Goal: Transaction & Acquisition: Download file/media

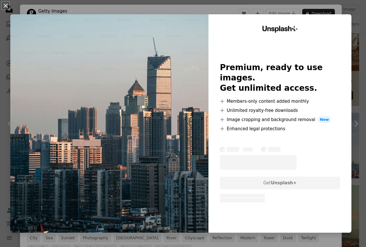
scroll to position [1171, 0]
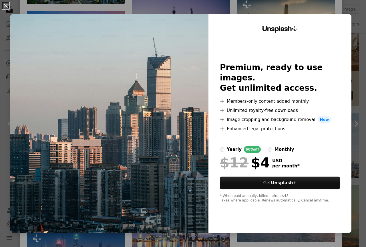
click at [5, 6] on button "An X shape" at bounding box center [5, 5] width 7 height 7
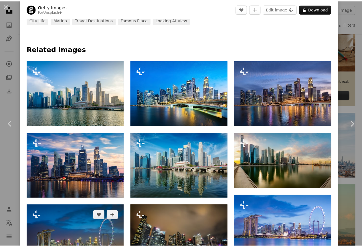
scroll to position [228, 0]
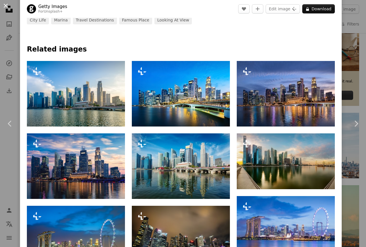
click at [5, 7] on button "An X shape" at bounding box center [5, 5] width 7 height 7
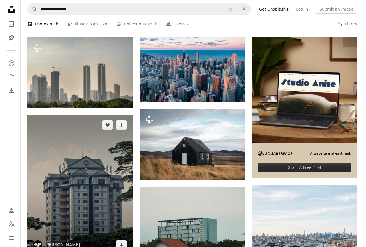
scroll to position [93, 0]
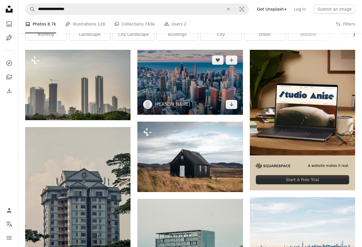
click at [183, 87] on img at bounding box center [189, 82] width 105 height 65
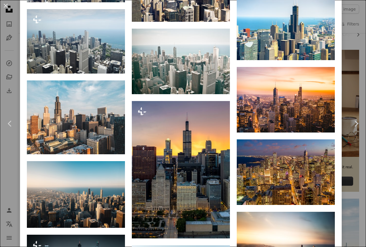
scroll to position [772, 0]
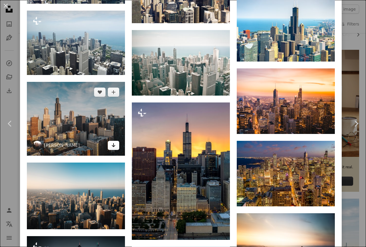
click at [113, 141] on icon "Arrow pointing down" at bounding box center [113, 144] width 5 height 7
